Goal: Information Seeking & Learning: Find specific fact

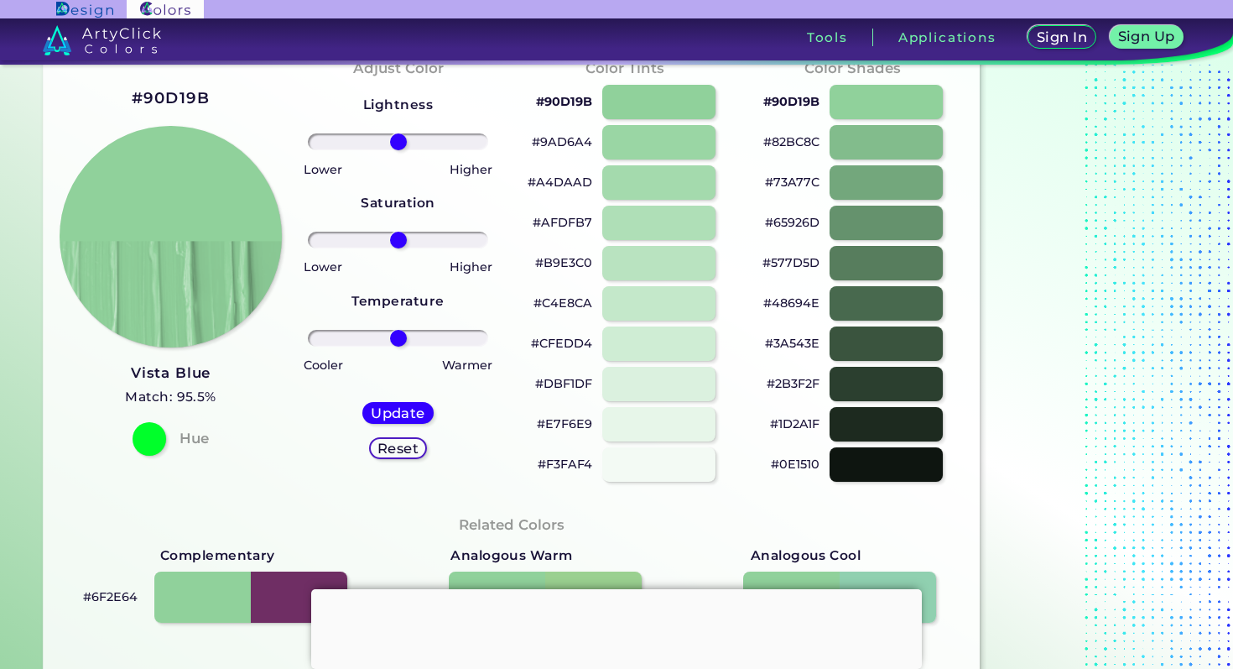
scroll to position [74, 0]
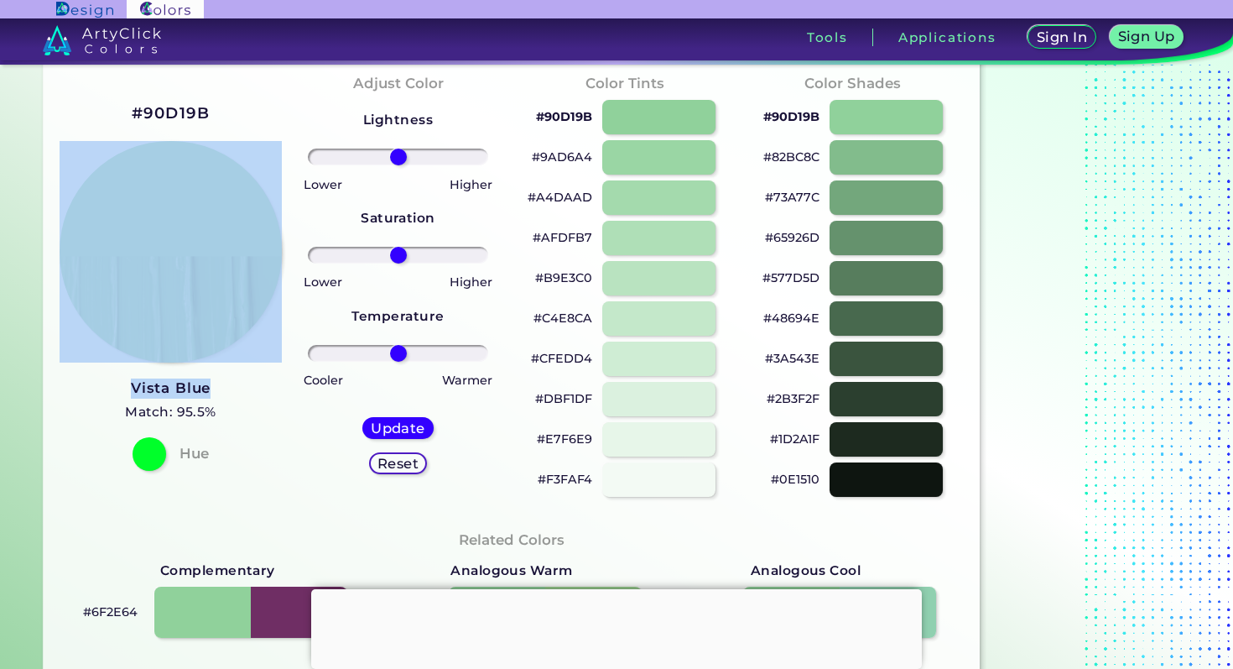
drag, startPoint x: 102, startPoint y: 379, endPoint x: 212, endPoint y: 384, distance: 110.9
click at [214, 384] on div "#90D19B Vista Blue Match: 95.5% Hue" at bounding box center [170, 285] width 227 height 456
copy div "Vista Blue"
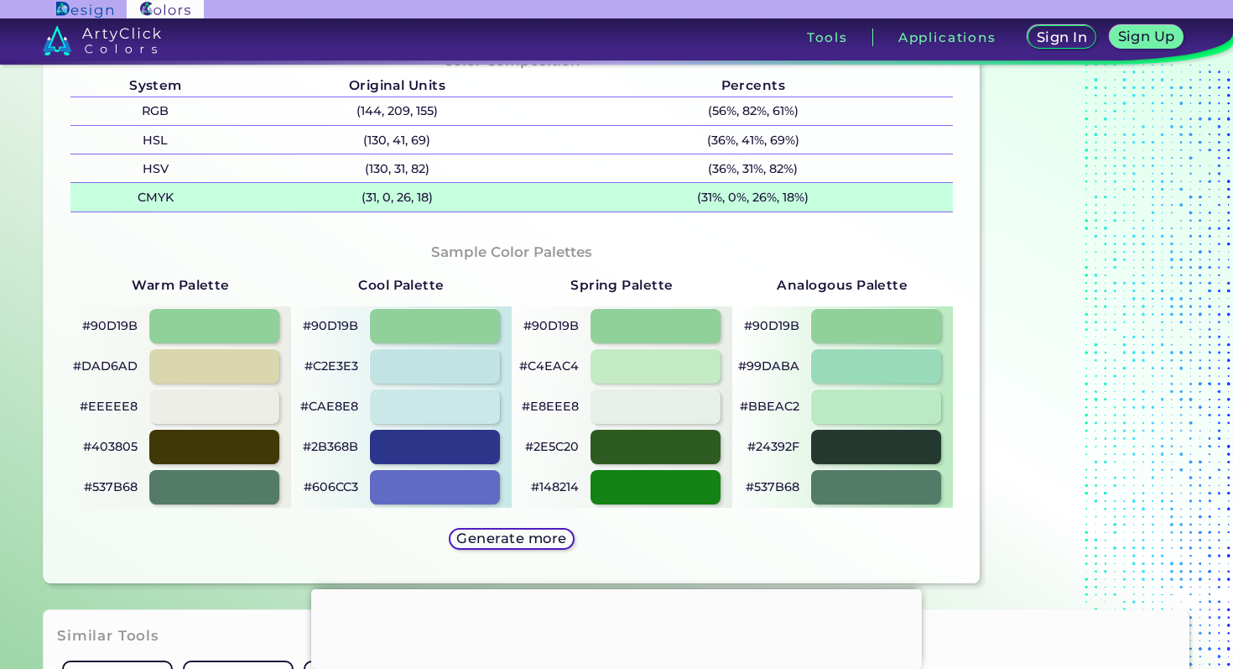
scroll to position [692, 0]
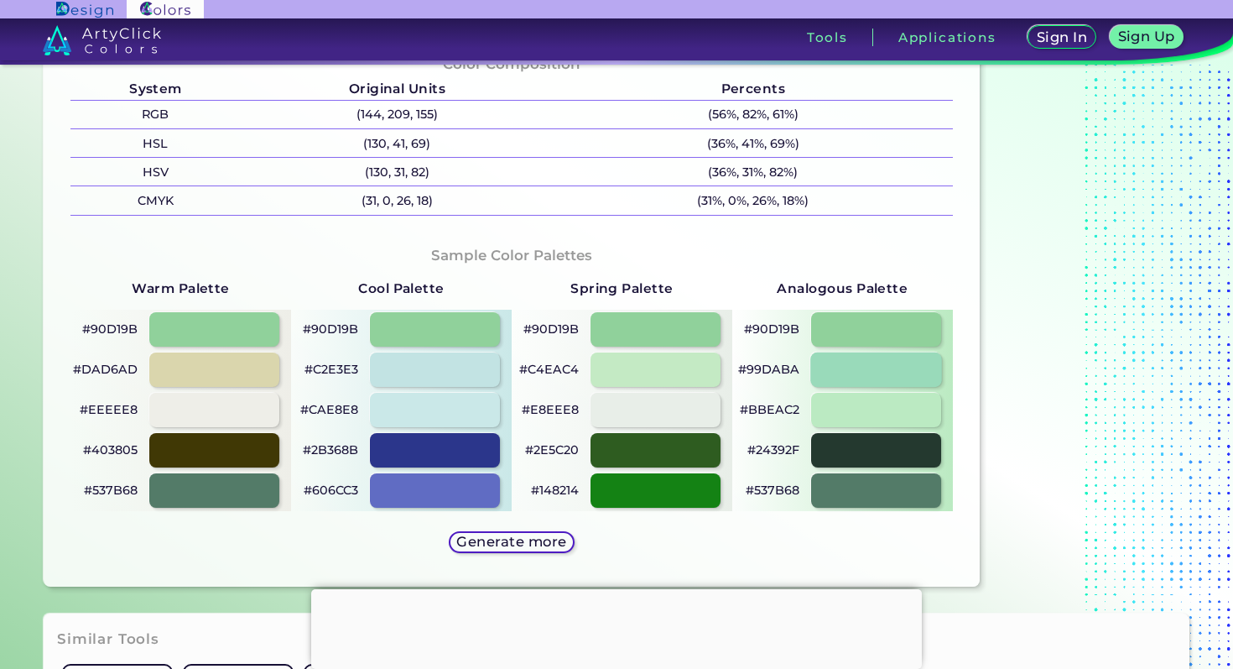
click at [842, 363] on div at bounding box center [876, 369] width 132 height 34
type input "#99daba"
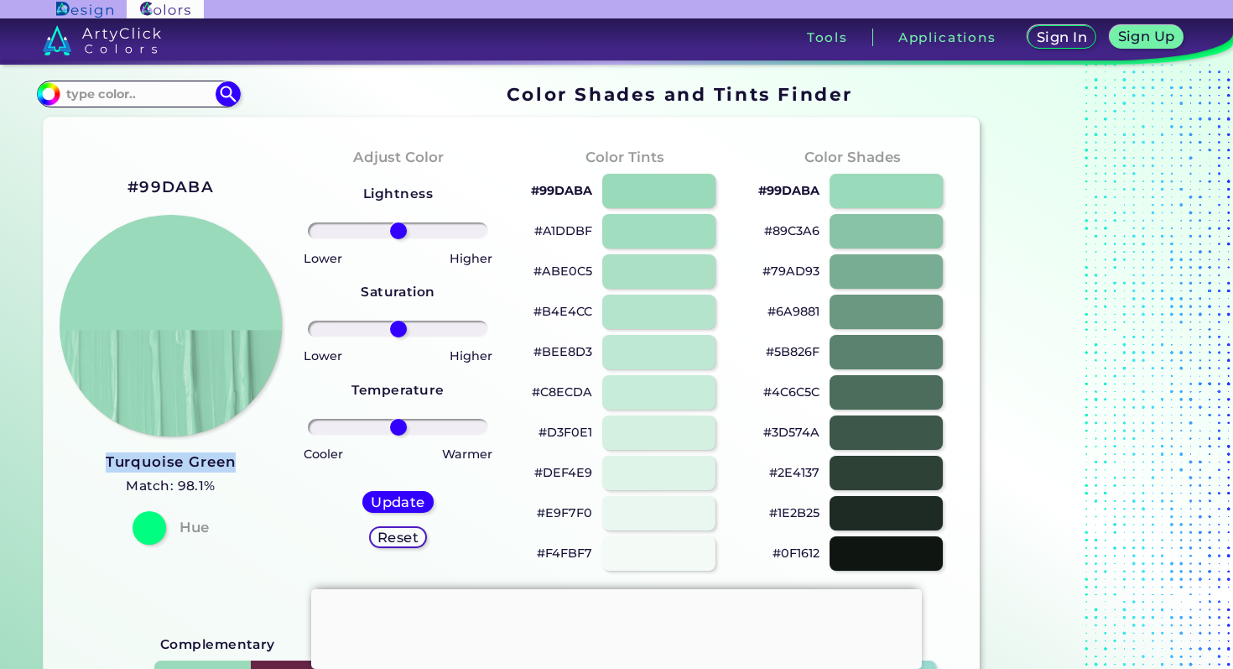
drag, startPoint x: 102, startPoint y: 456, endPoint x: 246, endPoint y: 453, distance: 144.4
click at [246, 453] on div "#99DABA Turquoise Green Match: 98.1% Hue" at bounding box center [170, 359] width 227 height 456
copy h3 "Turquoise Green"
